Goal: Information Seeking & Learning: Learn about a topic

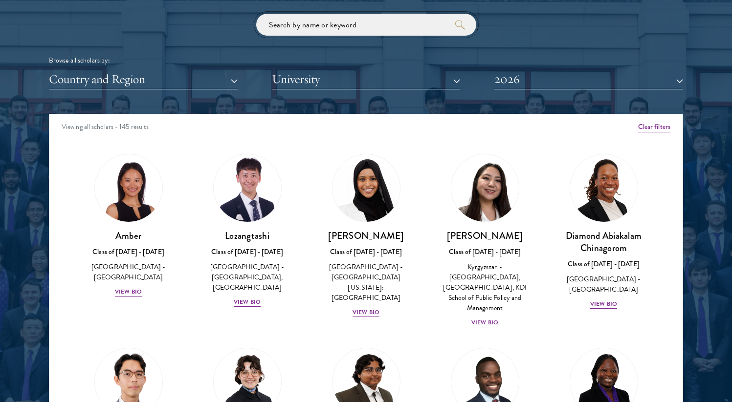
click at [377, 29] on input "search" at bounding box center [366, 25] width 220 height 22
click button "submit" at bounding box center [0, 0] width 0 height 0
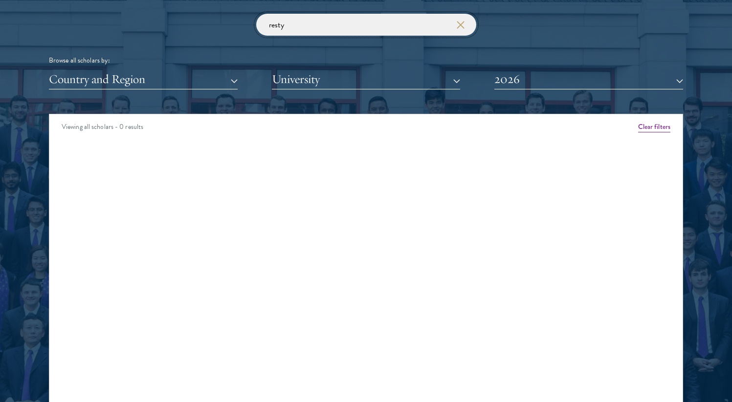
click button "submit" at bounding box center [0, 0] width 0 height 0
click at [305, 30] on input "resty" at bounding box center [366, 25] width 220 height 22
click button "submit" at bounding box center [0, 0] width 0 height 0
click at [298, 35] on input "resty" at bounding box center [366, 25] width 220 height 22
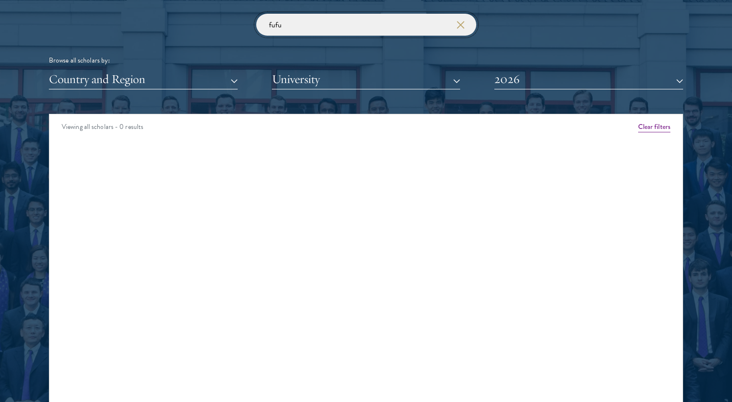
click button "submit" at bounding box center [0, 0] width 0 height 0
type input "fufunan"
click button "submit" at bounding box center [0, 0] width 0 height 0
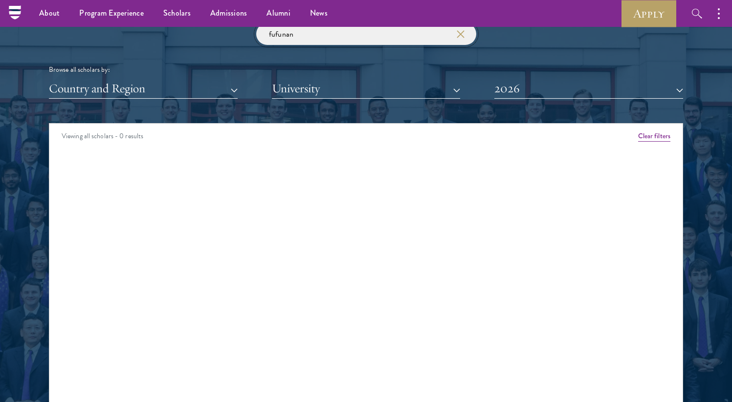
scroll to position [1048, 0]
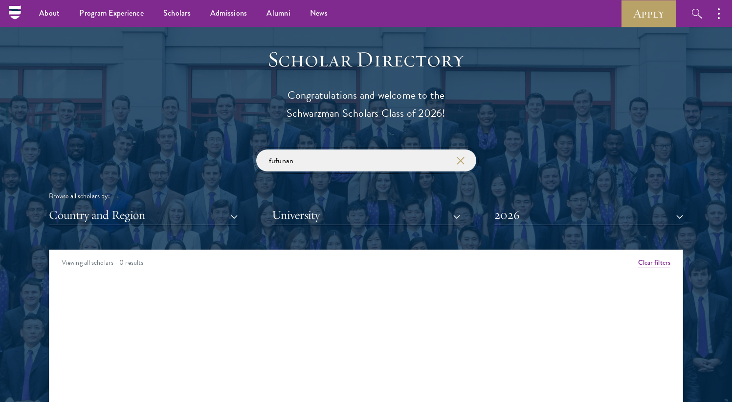
click at [314, 165] on input "fufunan" at bounding box center [366, 161] width 220 height 22
click at [242, 123] on div "Scholar Directory Congratulations and welcome to the Schwarzman Scholars Class …" at bounding box center [366, 294] width 634 height 497
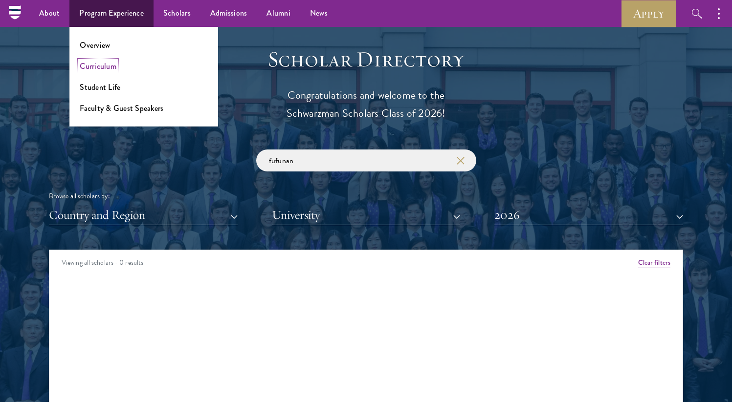
click at [100, 70] on link "Curriculum" at bounding box center [98, 66] width 37 height 11
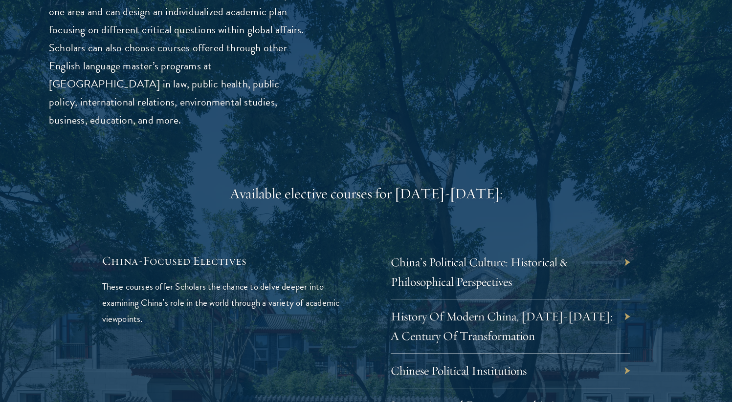
scroll to position [2959, 0]
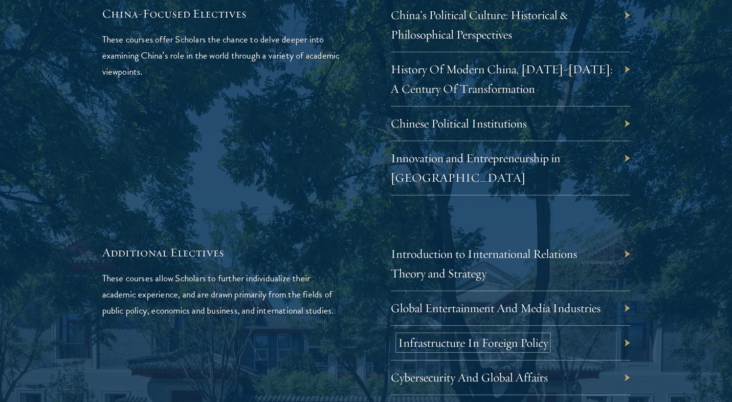
click at [426, 335] on link "Infrastructure In Foreign Policy" at bounding box center [473, 342] width 150 height 15
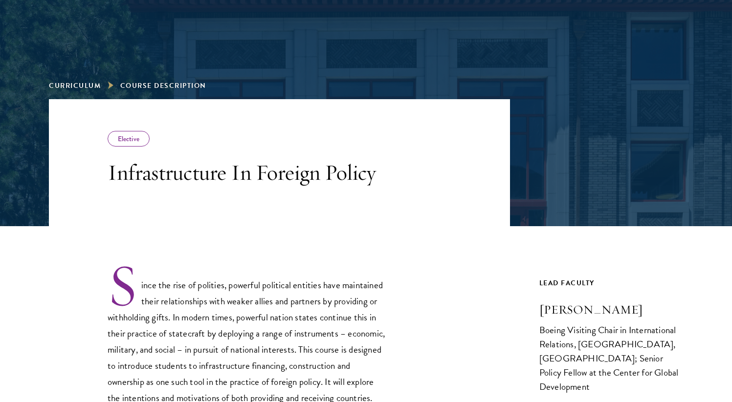
scroll to position [85, 0]
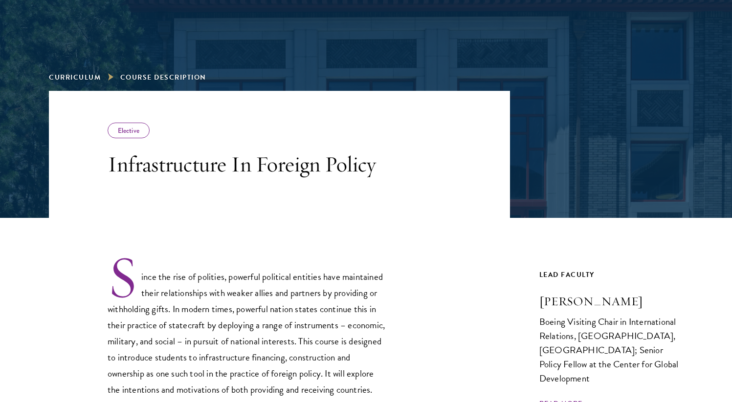
click at [186, 162] on h3 "Infrastructure In Foreign Policy" at bounding box center [247, 164] width 279 height 27
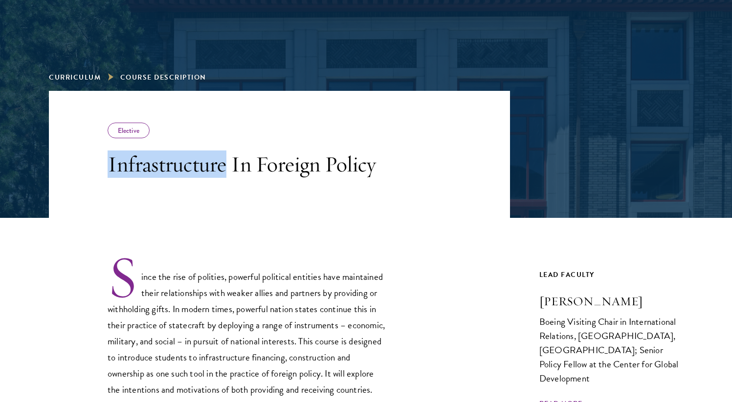
click at [186, 162] on h3 "Infrastructure In Foreign Policy" at bounding box center [247, 164] width 279 height 27
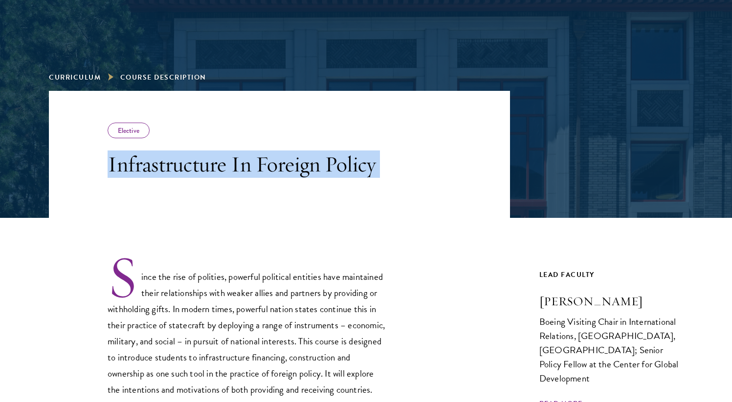
click at [186, 162] on h3 "Infrastructure In Foreign Policy" at bounding box center [247, 164] width 279 height 27
copy div "Infrastructure In Foreign Policy"
